Goal: Find specific page/section

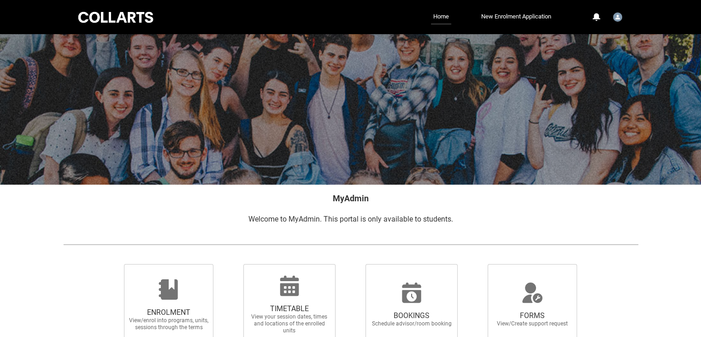
drag, startPoint x: 310, startPoint y: 305, endPoint x: 255, endPoint y: 206, distance: 113.3
click at [308, 300] on span "TIMETABLE View your session dates, times and locations of the enrolled units" at bounding box center [289, 318] width 89 height 45
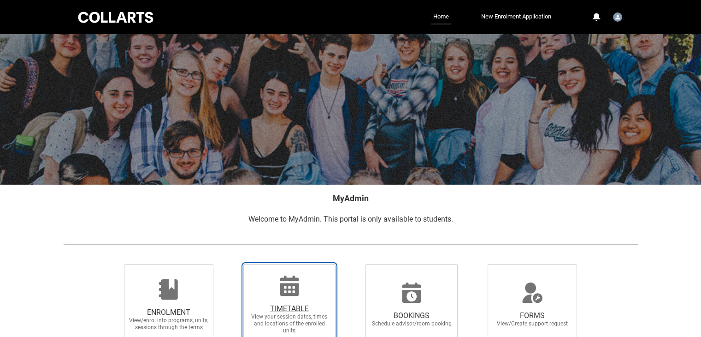
click at [232, 264] on input "TIMETABLE View your session dates, times and locations of the enrolled units" at bounding box center [231, 263] width 0 height 0
radio input "true"
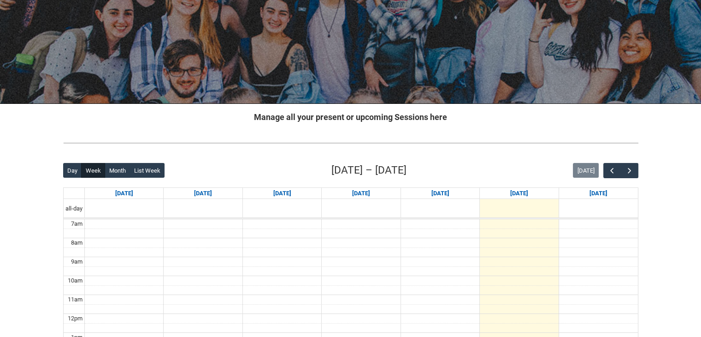
scroll to position [184, 0]
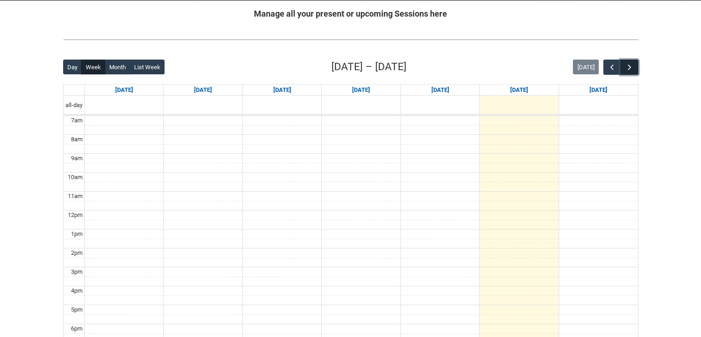
click at [632, 68] on span "button" at bounding box center [629, 67] width 9 height 9
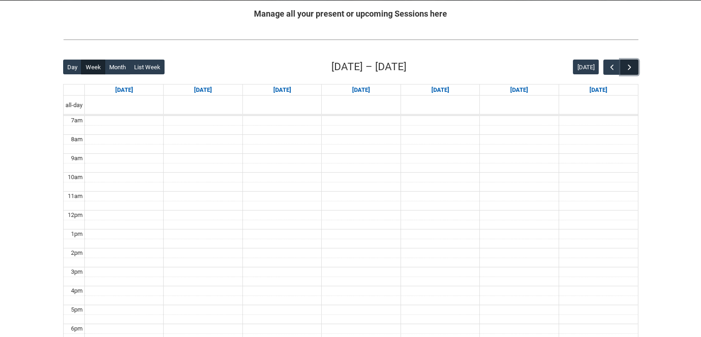
click at [632, 68] on span "button" at bounding box center [629, 67] width 9 height 9
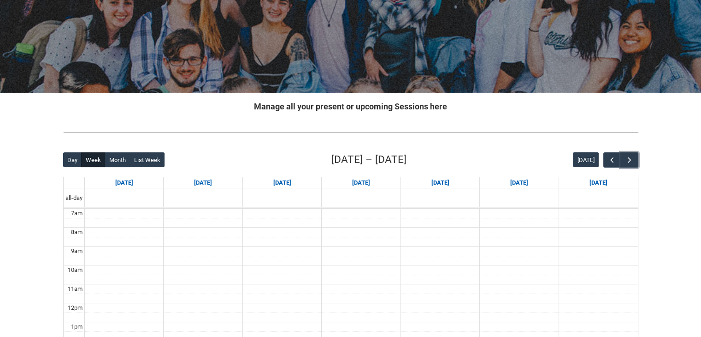
scroll to position [0, 0]
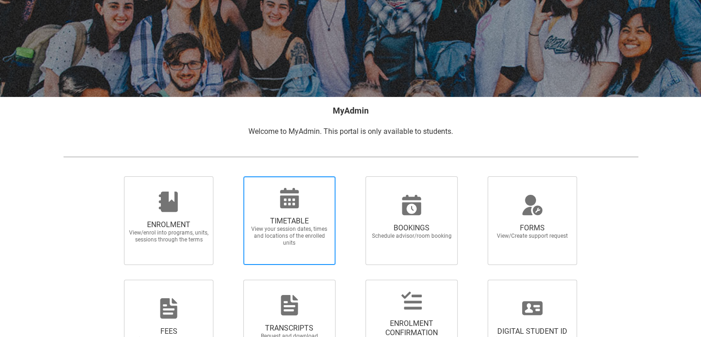
scroll to position [164, 0]
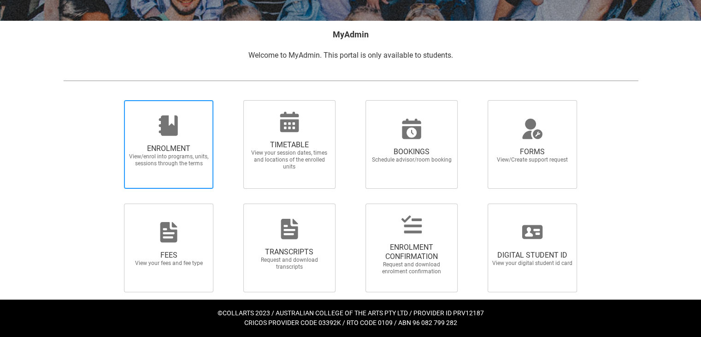
click at [188, 122] on div at bounding box center [168, 125] width 89 height 22
click at [113, 100] on input "ENROLMENT View/enrol into programs, units, sessions through the terms" at bounding box center [113, 100] width 0 height 0
radio input "true"
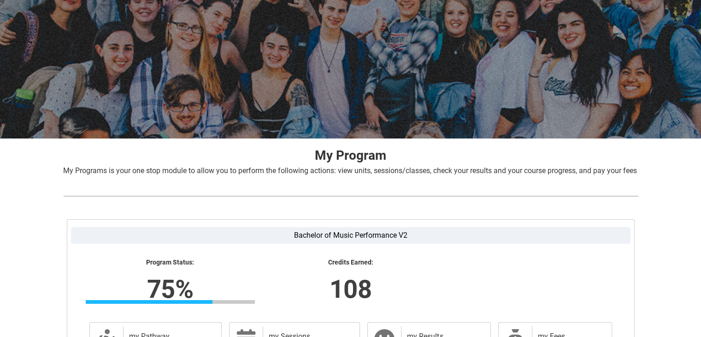
scroll to position [107, 0]
